Goal: Register for event/course

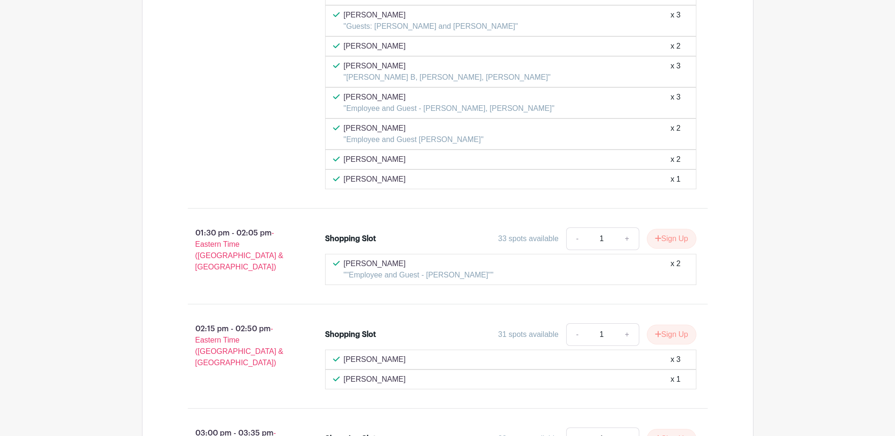
scroll to position [3965, 0]
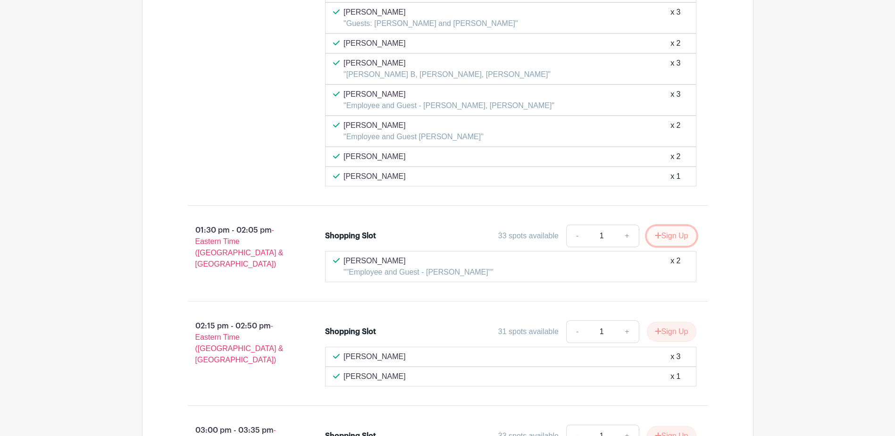
click at [661, 237] on button "Sign Up" at bounding box center [672, 236] width 50 height 20
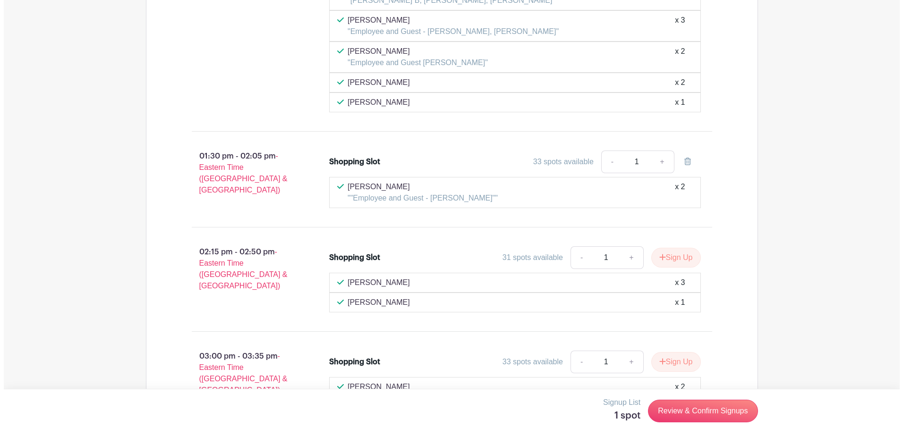
scroll to position [4056, 0]
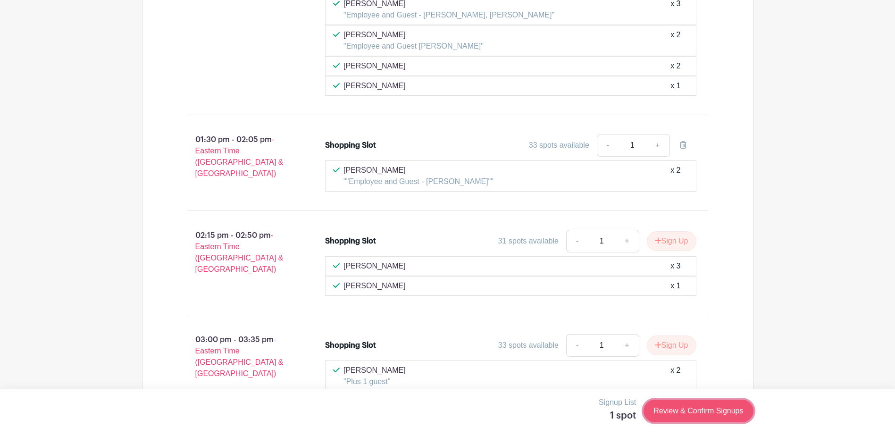
click at [685, 414] on link "Review & Confirm Signups" at bounding box center [699, 411] width 110 height 23
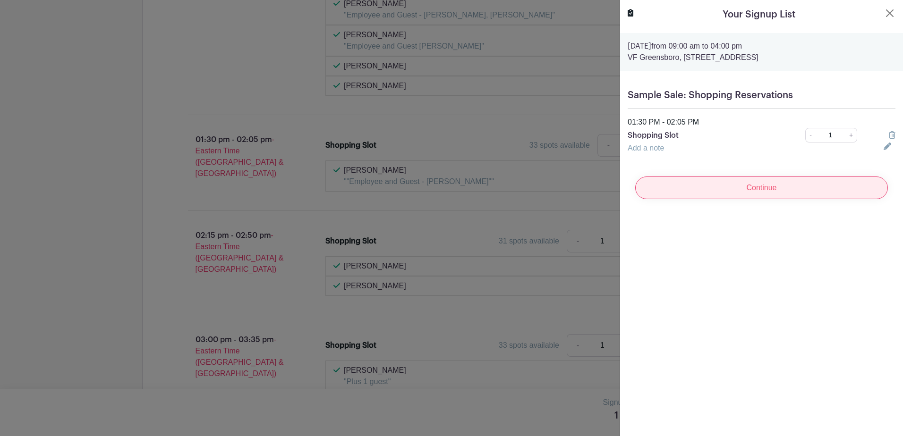
click at [754, 190] on input "Continue" at bounding box center [761, 188] width 253 height 23
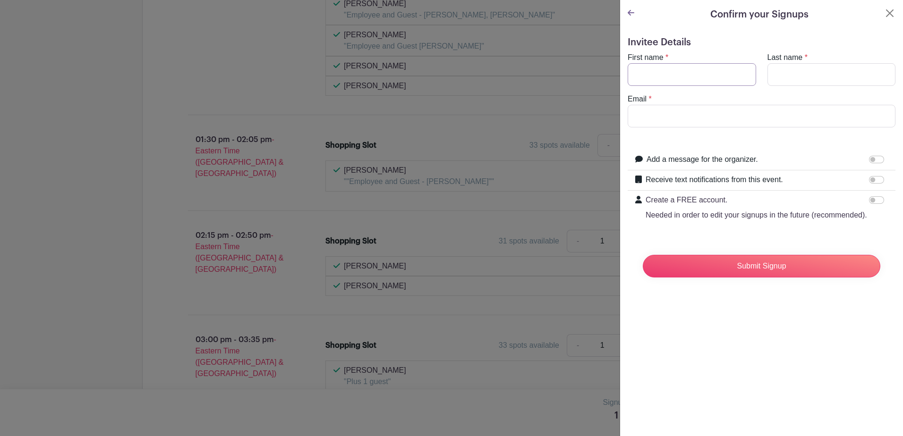
click at [657, 74] on input "First name" at bounding box center [691, 74] width 128 height 23
type input "[PERSON_NAME]"
click at [681, 121] on input "Email" at bounding box center [761, 116] width 268 height 23
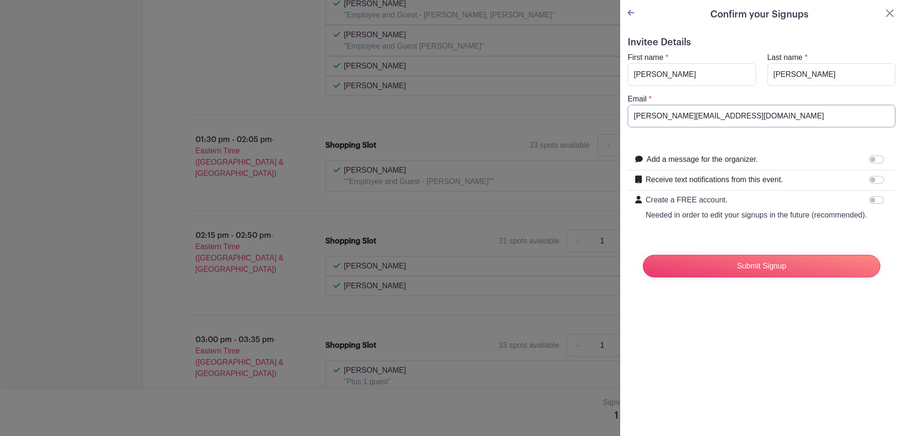
drag, startPoint x: 716, startPoint y: 111, endPoint x: 615, endPoint y: 118, distance: 100.8
type input "[EMAIL_ADDRESS][DOMAIN_NAME]"
click at [869, 179] on input "Receive text notifications from this event." at bounding box center [876, 180] width 15 height 8
checkbox input "true"
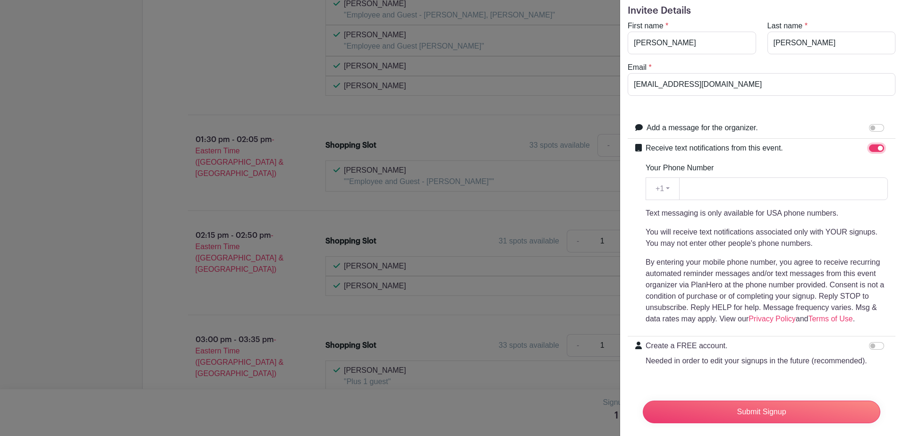
scroll to position [47, 0]
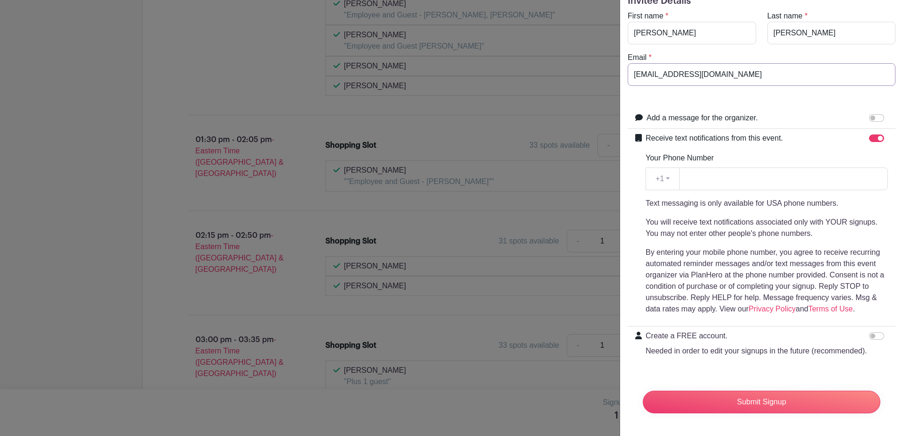
click at [729, 65] on input "[EMAIL_ADDRESS][DOMAIN_NAME]" at bounding box center [761, 74] width 268 height 23
drag, startPoint x: 729, startPoint y: 65, endPoint x: 616, endPoint y: 58, distance: 113.5
type input "[PERSON_NAME][EMAIL_ADDRESS][DOMAIN_NAME]"
drag, startPoint x: 728, startPoint y: 174, endPoint x: 735, endPoint y: 170, distance: 7.2
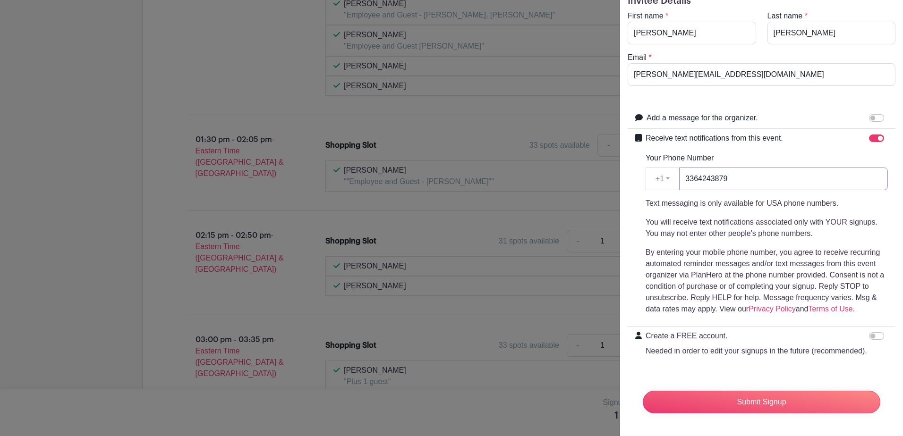
click at [728, 174] on input "3364243879" at bounding box center [783, 179] width 209 height 23
drag, startPoint x: 744, startPoint y: 169, endPoint x: 646, endPoint y: 151, distance: 99.3
click at [646, 152] on div "Your Phone Number +1 +1 3364243879 Text messaging is only available for USA pho…" at bounding box center [766, 233] width 242 height 162
type input "2035500707"
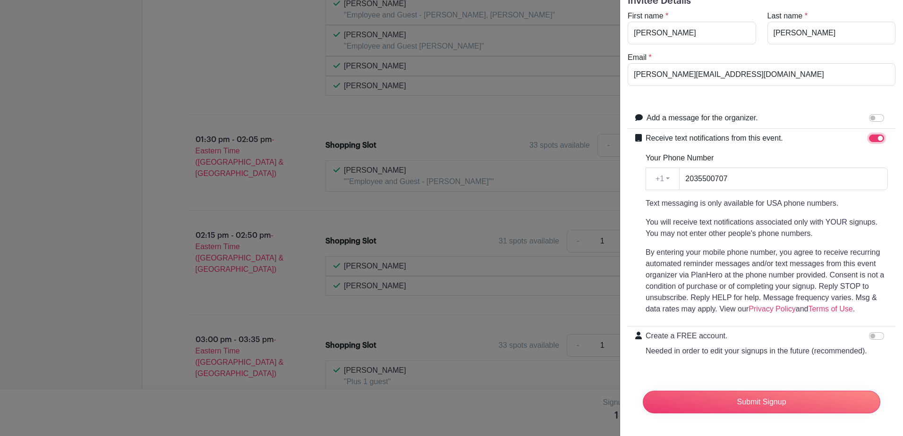
click at [872, 135] on input "Receive text notifications from this event." at bounding box center [876, 139] width 15 height 8
checkbox input "false"
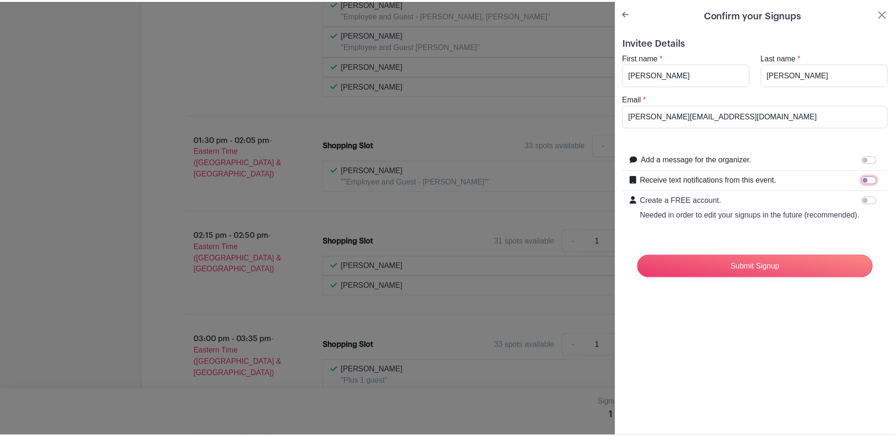
scroll to position [0, 0]
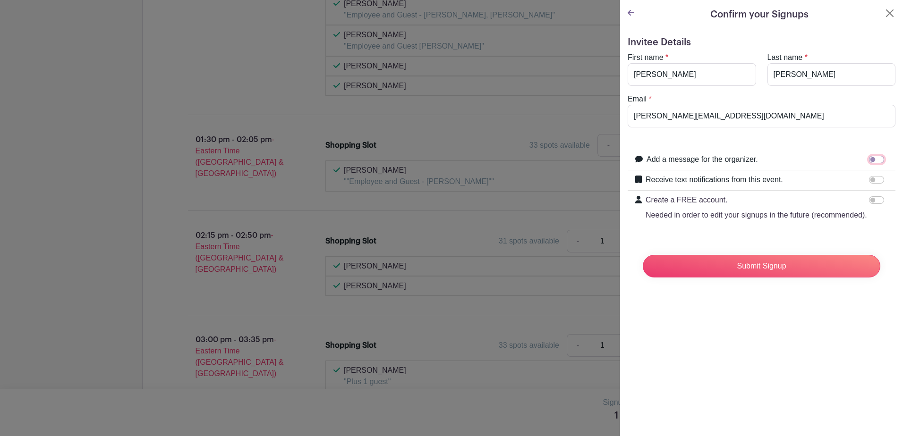
click at [869, 158] on input "Add a message for the organizer." at bounding box center [876, 160] width 15 height 8
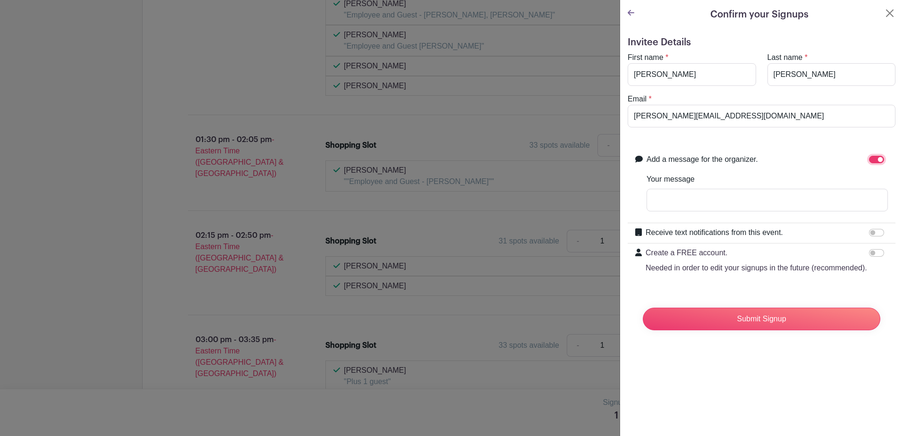
click at [872, 158] on input "Add a message for the organizer." at bounding box center [876, 160] width 15 height 8
checkbox input "false"
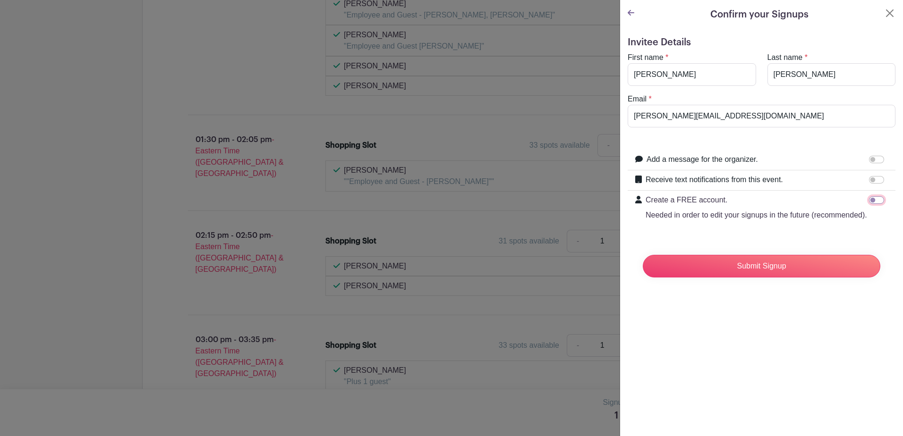
click at [869, 200] on input "Create a FREE account. Needed in order to edit your signups in the future (reco…" at bounding box center [876, 200] width 15 height 8
checkbox input "true"
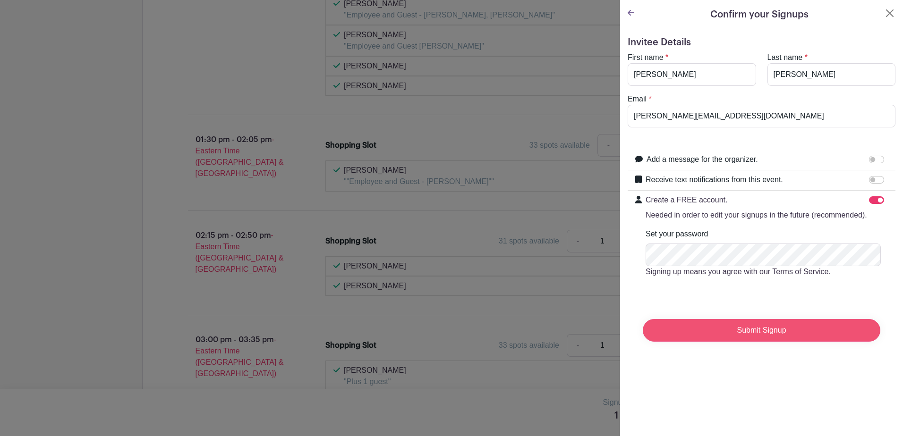
click at [813, 342] on input "Submit Signup" at bounding box center [760, 330] width 237 height 23
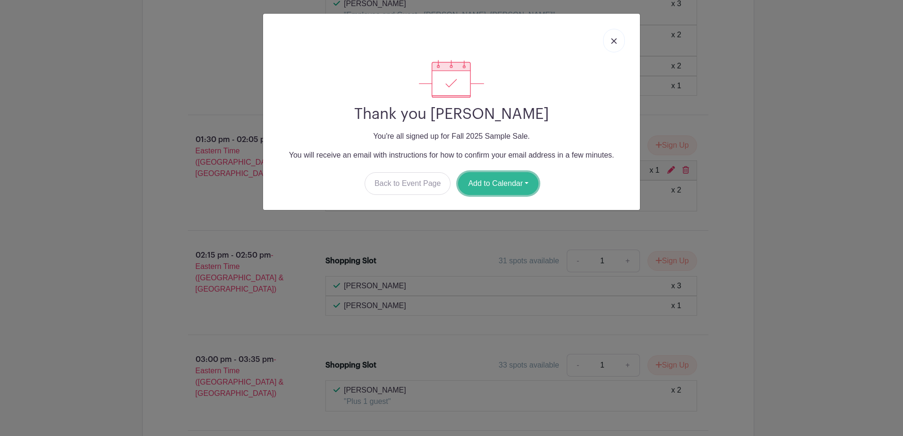
click at [505, 185] on button "Add to Calendar" at bounding box center [498, 183] width 80 height 23
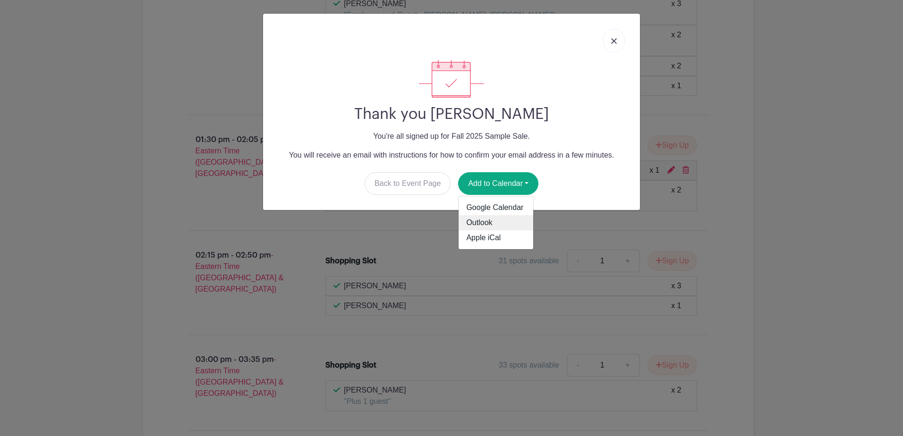
click at [486, 224] on link "Outlook" at bounding box center [495, 222] width 75 height 15
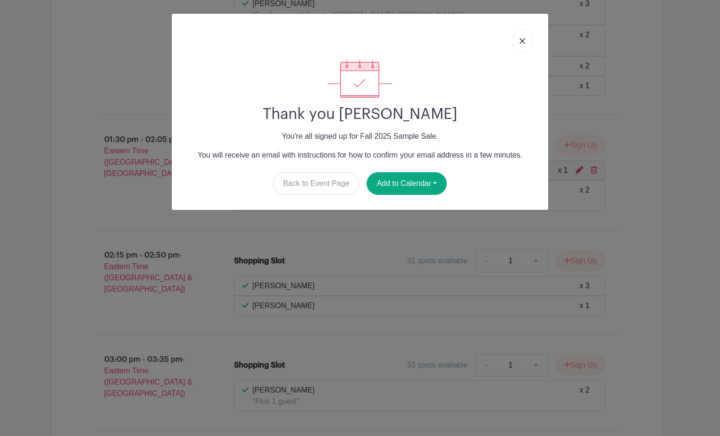
click at [520, 43] on img at bounding box center [523, 41] width 6 height 6
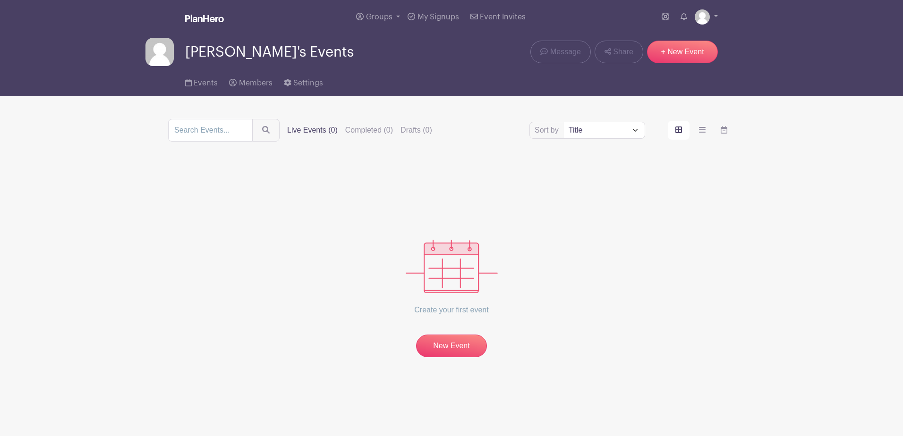
click at [466, 271] on img at bounding box center [451, 266] width 92 height 53
click at [458, 349] on link "New Event" at bounding box center [451, 347] width 71 height 25
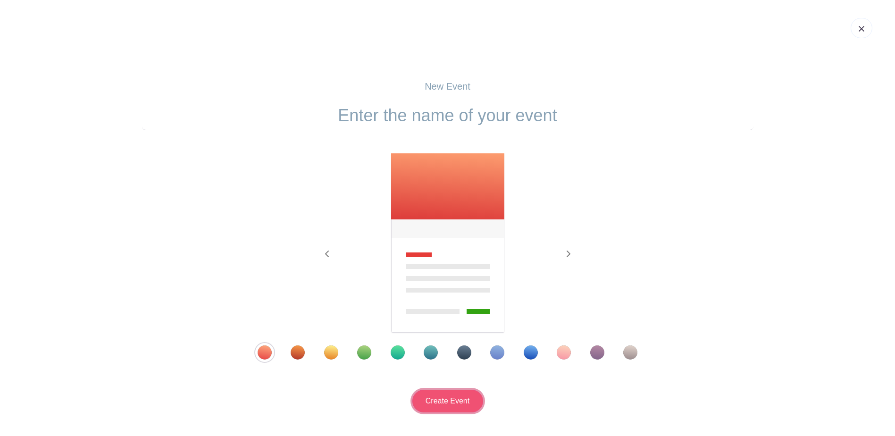
click at [457, 402] on input "Create Event" at bounding box center [448, 401] width 71 height 23
